Goal: Task Accomplishment & Management: Manage account settings

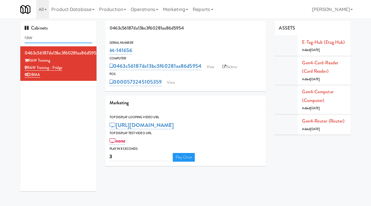
drag, startPoint x: 63, startPoint y: 37, endPoint x: 21, endPoint y: 34, distance: 41.5
click at [21, 35] on div "Cabinets raw" at bounding box center [58, 34] width 76 height 26
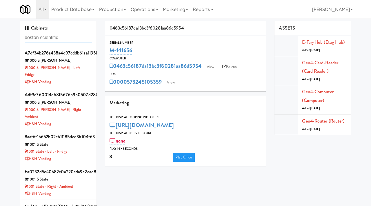
type input "boston scientific"
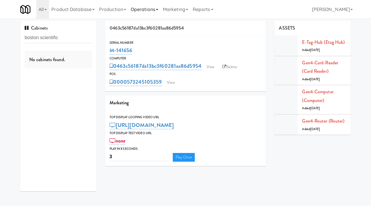
click at [146, 10] on link "Operations" at bounding box center [144, 9] width 32 height 19
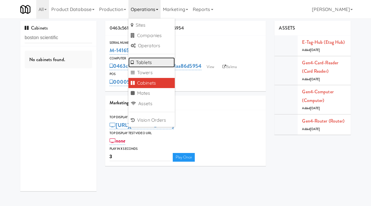
click at [141, 64] on link "Tablets" at bounding box center [151, 62] width 46 height 10
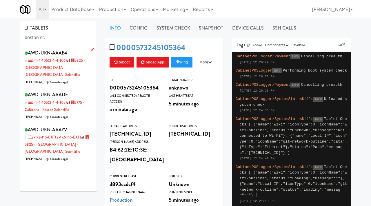
type input "boston sc"
click at [89, 71] on div "AWD-UKN-AAAE4 in 2-1-4-106 (2-1-4-106) at 5825 - Creekside Commons - Boston Sci…" at bounding box center [59, 67] width 68 height 37
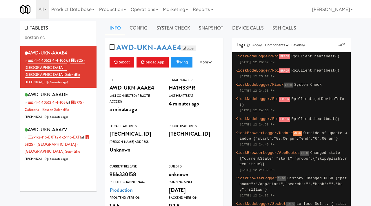
click at [187, 49] on link "Esper" at bounding box center [189, 49] width 15 height 6
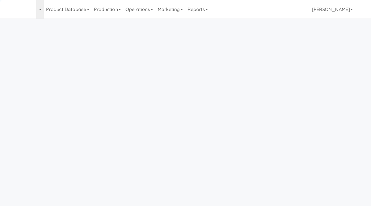
scroll to position [19, 0]
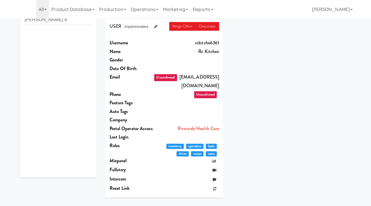
type input "[PERSON_NAME] 8"
click at [92, 36] on icon at bounding box center [92, 36] width 3 height 4
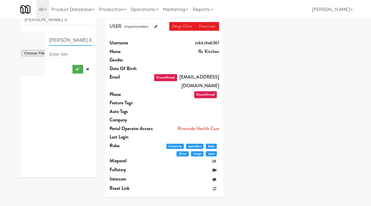
click at [91, 42] on input "[PERSON_NAME] 8" at bounding box center [70, 40] width 43 height 11
type input "[PERSON_NAME]"
click at [76, 68] on icon "submit" at bounding box center [77, 69] width 4 height 4
